Goal: Use online tool/utility: Utilize a website feature to perform a specific function

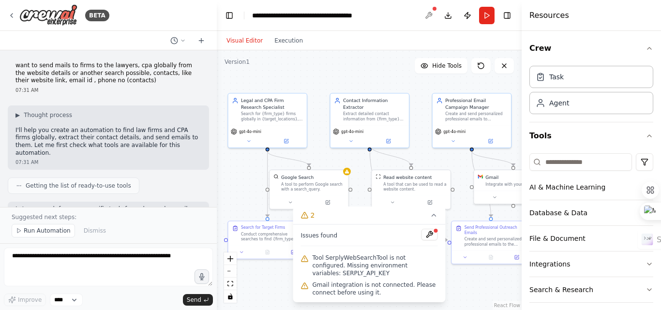
click at [430, 12] on div at bounding box center [428, 15] width 15 height 17
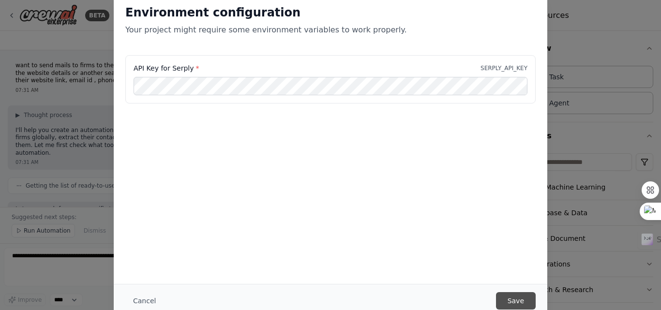
click at [510, 301] on button "Save" at bounding box center [516, 300] width 40 height 17
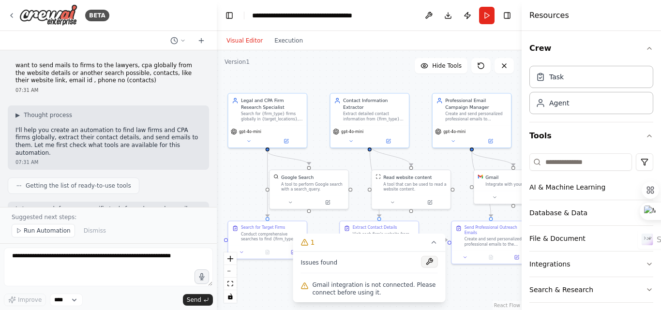
click at [428, 262] on button at bounding box center [430, 262] width 16 height 12
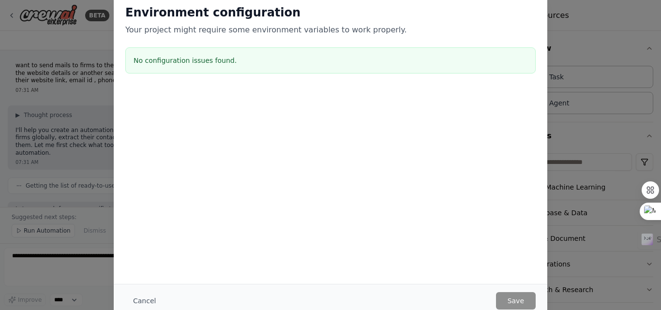
click at [278, 55] on div "No configuration issues found." at bounding box center [330, 60] width 411 height 26
click at [270, 58] on h3 "No configuration issues found." at bounding box center [331, 61] width 394 height 10
click at [572, 52] on div "Environment configuration Your project might require some environment variables…" at bounding box center [330, 155] width 661 height 310
click at [14, 35] on div "Environment configuration Your project might require some environment variables…" at bounding box center [330, 155] width 661 height 310
click at [577, 24] on div "Environment configuration Your project might require some environment variables…" at bounding box center [330, 155] width 661 height 310
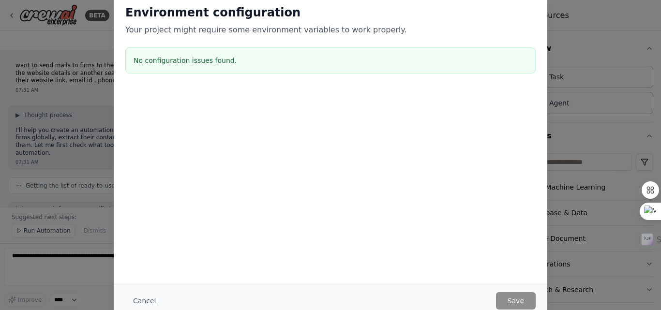
click at [0, 34] on div "Environment configuration Your project might require some environment variables…" at bounding box center [330, 155] width 661 height 310
click at [99, 214] on div "Environment configuration Your project might require some environment variables…" at bounding box center [330, 155] width 661 height 310
click at [88, 81] on div "Environment configuration Your project might require some environment variables…" at bounding box center [330, 155] width 661 height 310
click at [207, 60] on h3 "No configuration issues found." at bounding box center [331, 61] width 394 height 10
click at [149, 301] on button "Cancel" at bounding box center [144, 300] width 38 height 17
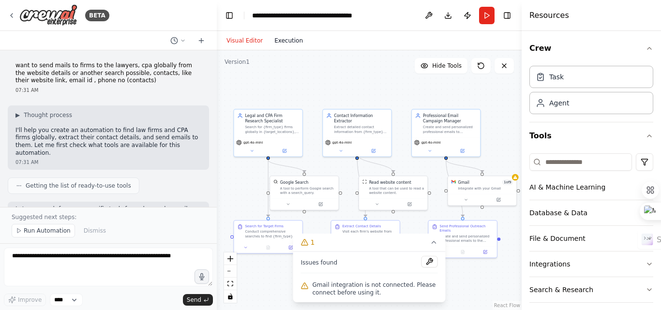
click at [279, 42] on button "Execution" at bounding box center [289, 41] width 40 height 12
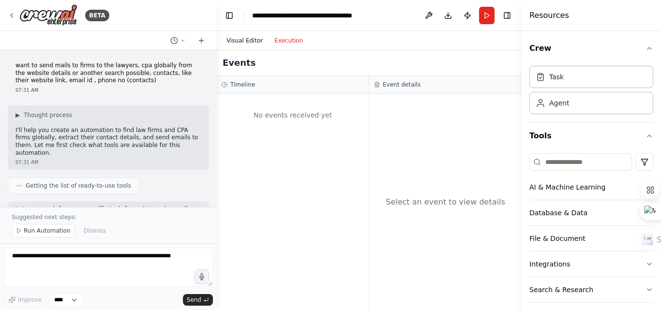
click at [238, 41] on button "Visual Editor" at bounding box center [245, 41] width 48 height 12
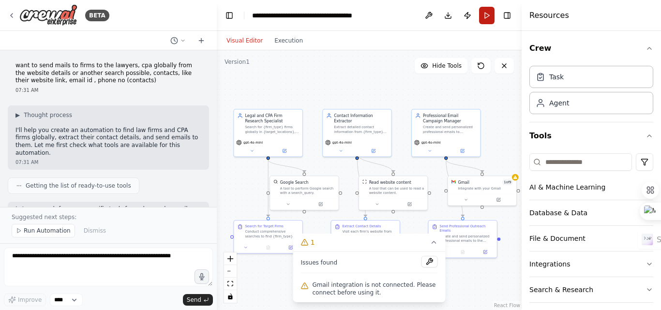
click at [484, 13] on button "Run" at bounding box center [486, 15] width 15 height 17
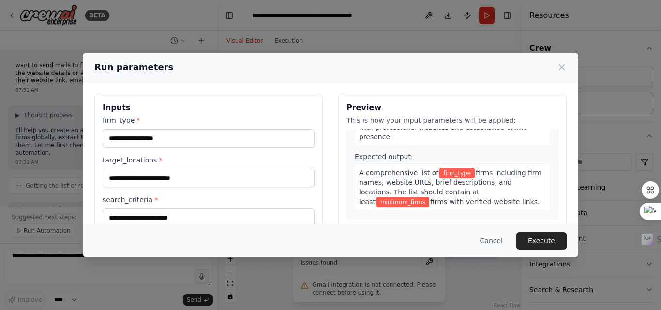
scroll to position [48, 0]
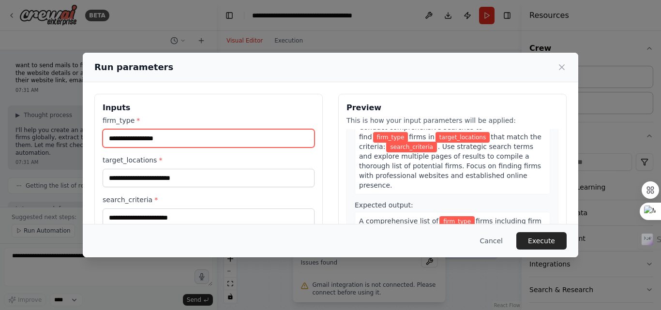
click at [216, 141] on input "firm_type *" at bounding box center [209, 138] width 212 height 18
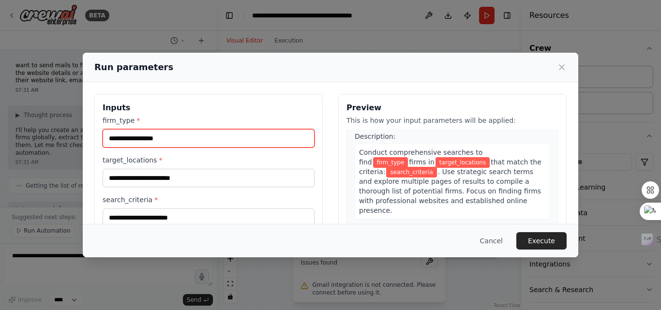
scroll to position [0, 0]
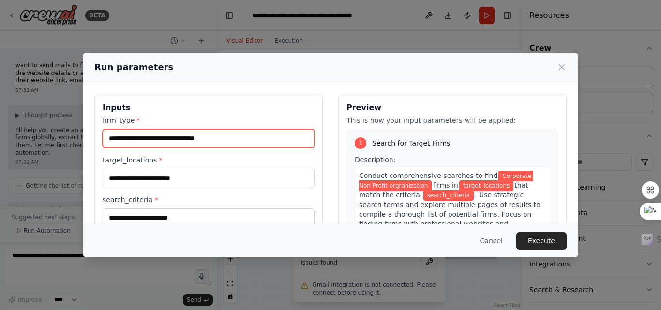
type input "**********"
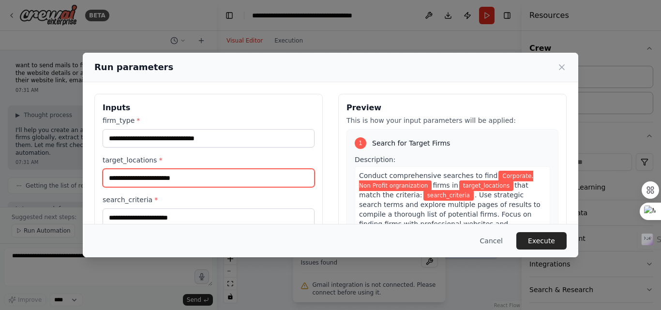
click at [146, 183] on input "target_locations *" at bounding box center [209, 178] width 212 height 18
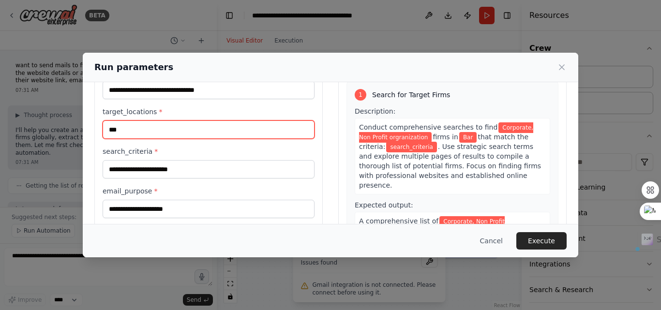
drag, startPoint x: 135, startPoint y: 130, endPoint x: 95, endPoint y: 130, distance: 39.7
click at [95, 130] on div "**********" at bounding box center [208, 160] width 229 height 229
paste input "*****"
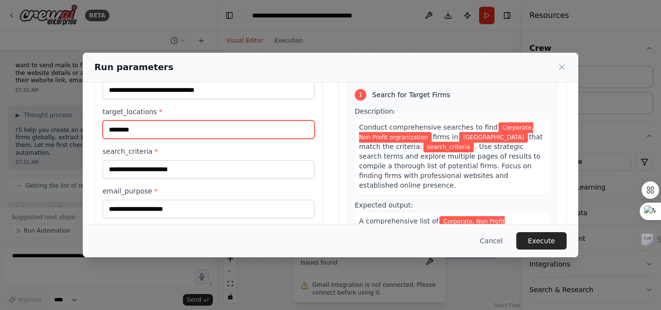
click at [113, 131] on input "********" at bounding box center [209, 130] width 212 height 18
type input "********"
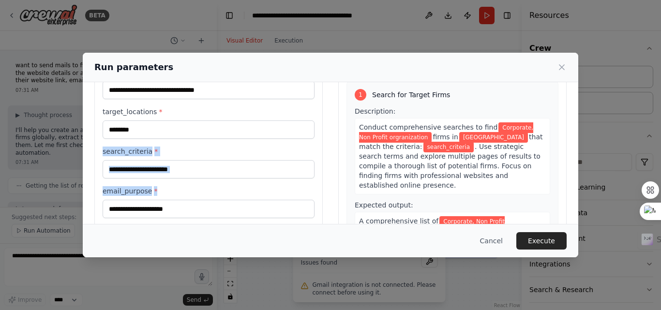
click at [207, 178] on div "**********" at bounding box center [209, 162] width 212 height 191
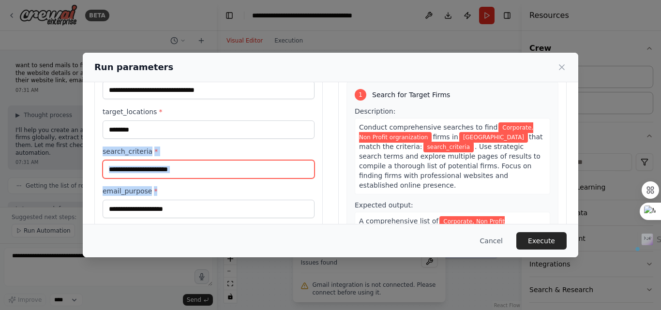
click at [217, 168] on input "search_criteria *" at bounding box center [209, 169] width 212 height 18
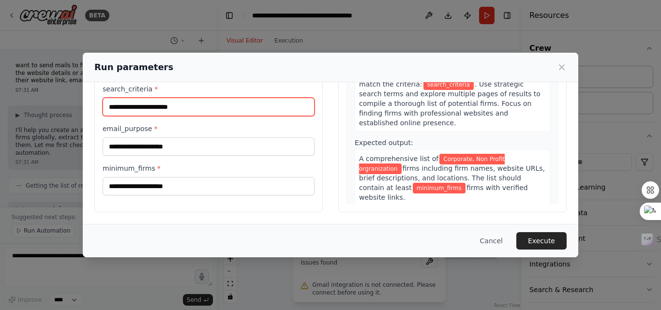
scroll to position [62, 0]
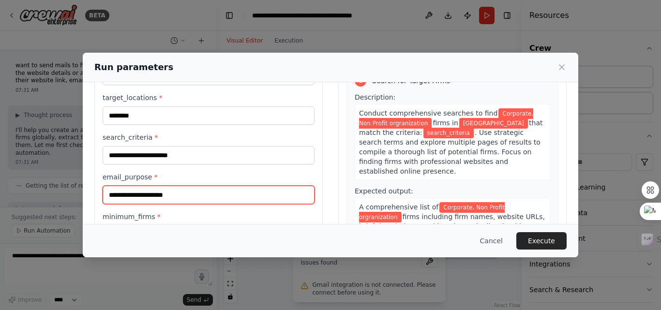
click at [215, 194] on input "email_purpose *" at bounding box center [209, 195] width 212 height 18
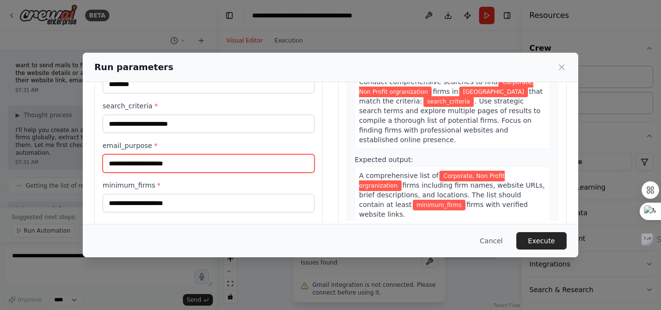
scroll to position [111, 0]
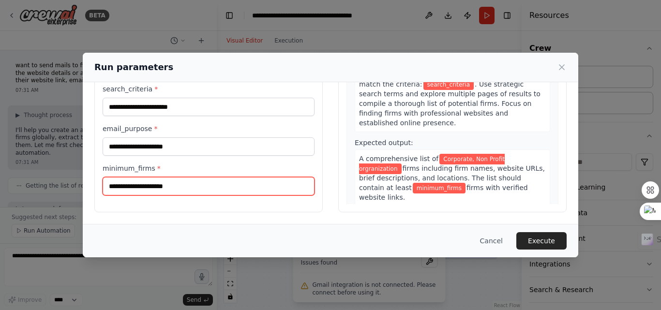
click at [223, 192] on input "minimum_firms *" at bounding box center [209, 186] width 212 height 18
type input "**"
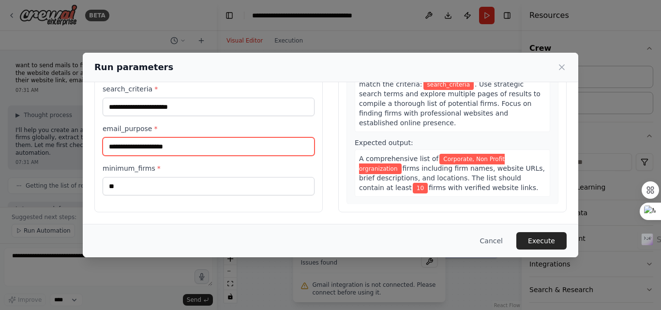
click at [172, 145] on input "email_purpose *" at bounding box center [209, 146] width 212 height 18
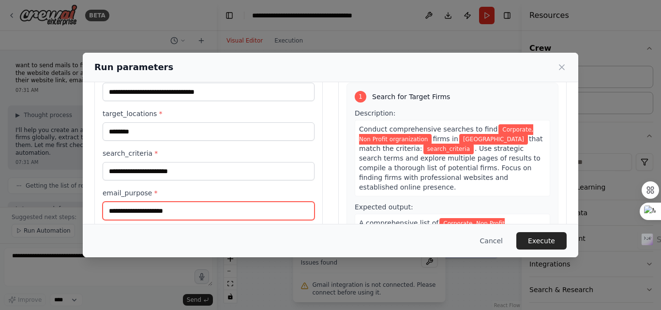
scroll to position [62, 0]
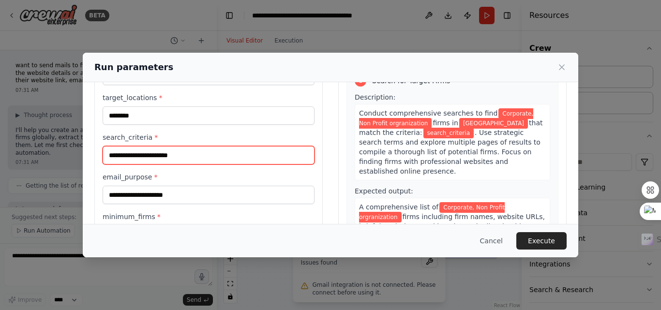
click at [188, 156] on input "search_criteria *" at bounding box center [209, 155] width 212 height 18
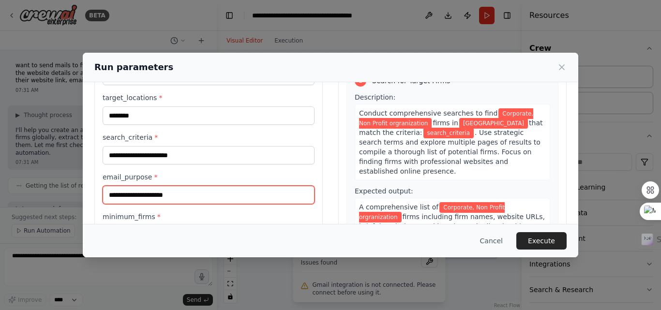
click at [198, 201] on input "email_purpose *" at bounding box center [209, 195] width 212 height 18
type input "**********"
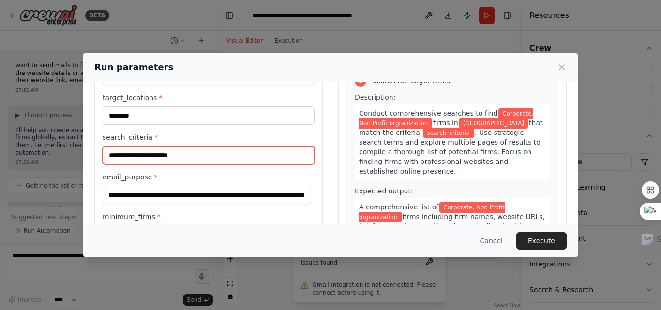
scroll to position [0, 0]
click at [125, 148] on input "search_criteria *" at bounding box center [209, 155] width 212 height 18
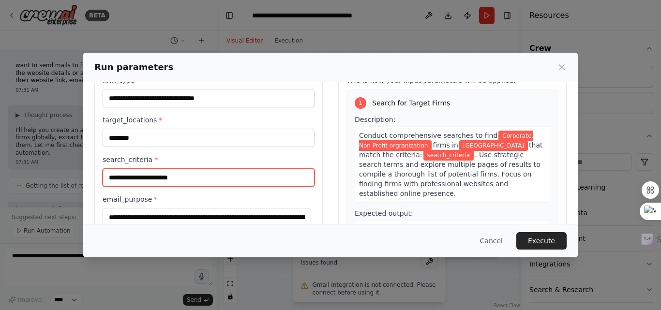
scroll to position [97, 0]
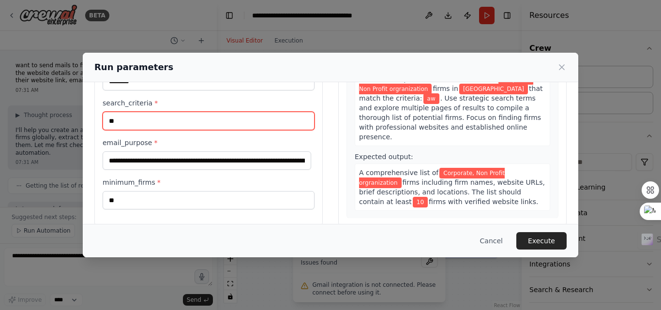
type input "*"
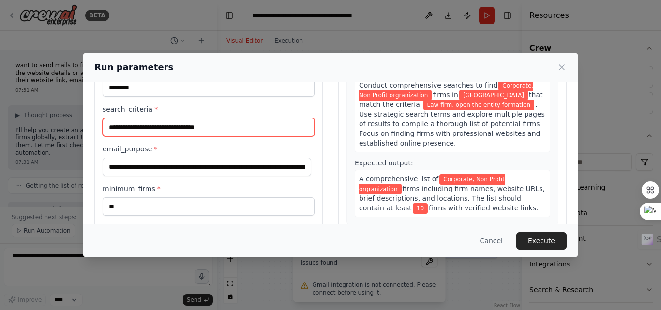
scroll to position [111, 0]
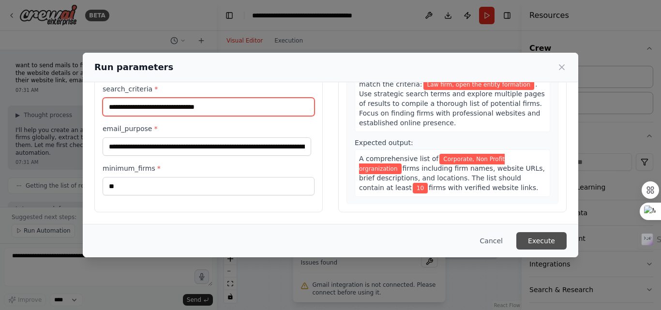
type input "**********"
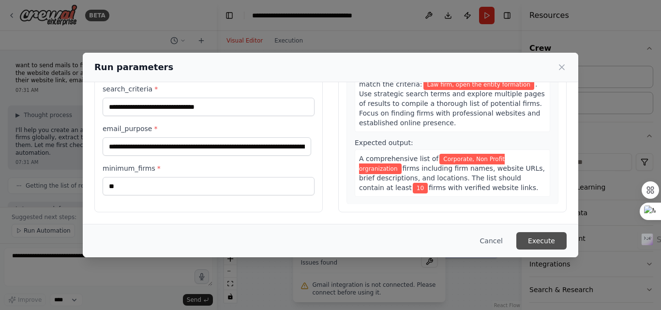
click at [544, 235] on button "Execute" at bounding box center [542, 240] width 50 height 17
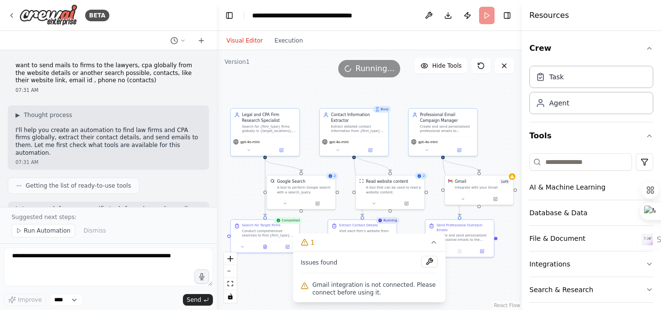
click at [476, 283] on div ".deletable-edge-delete-btn { width: 20px; height: 20px; border: 0px solid #ffff…" at bounding box center [369, 180] width 305 height 260
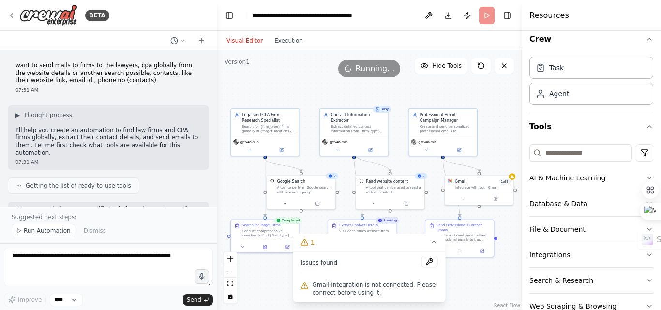
scroll to position [0, 0]
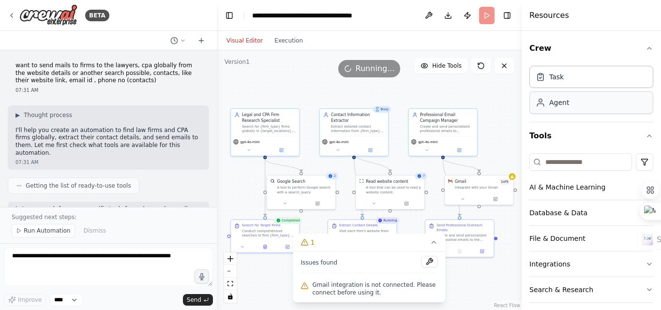
click at [566, 105] on div "Agent" at bounding box center [559, 103] width 20 height 10
